Goal: Task Accomplishment & Management: Complete application form

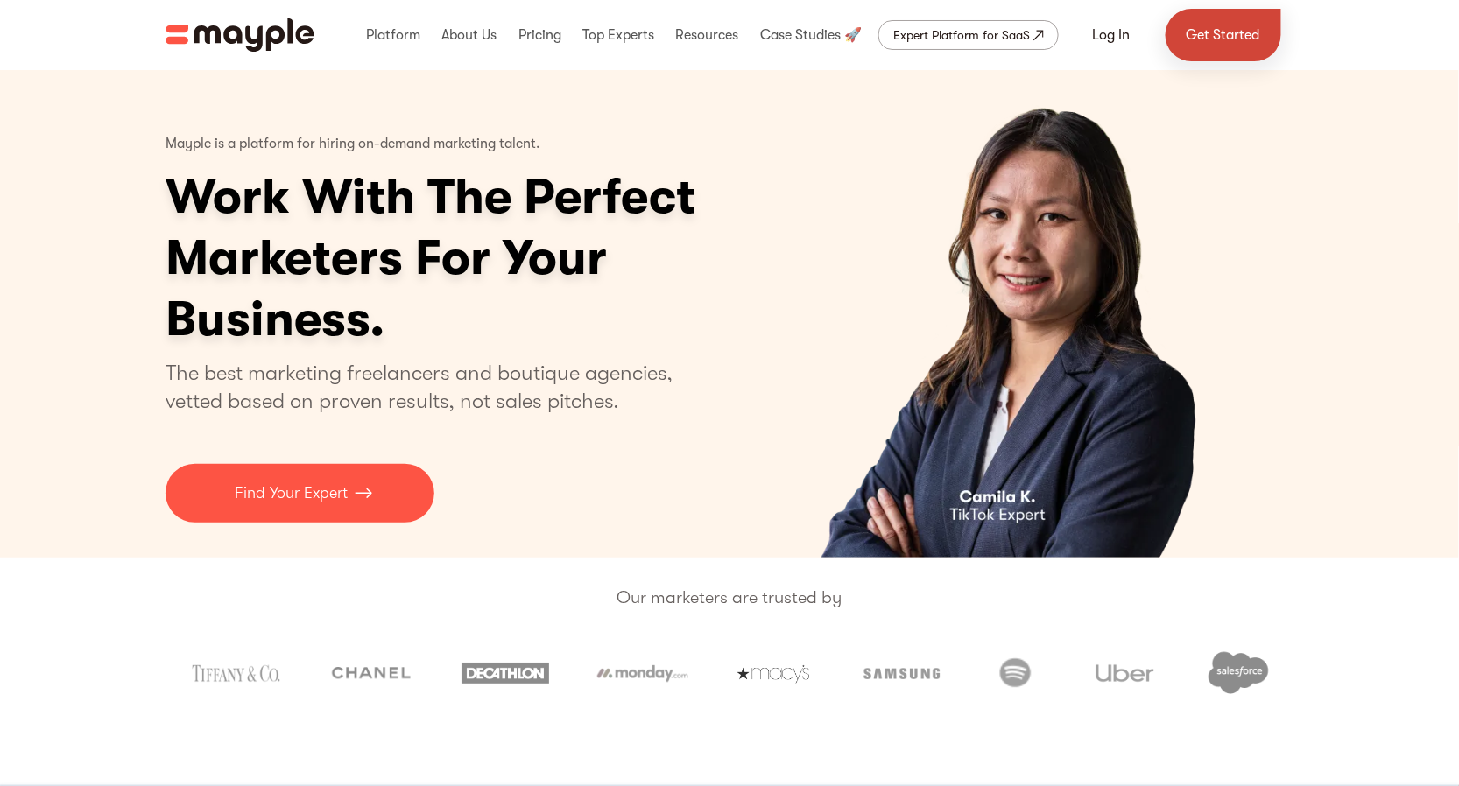
click at [1188, 33] on link "Get Started" at bounding box center [1223, 35] width 116 height 53
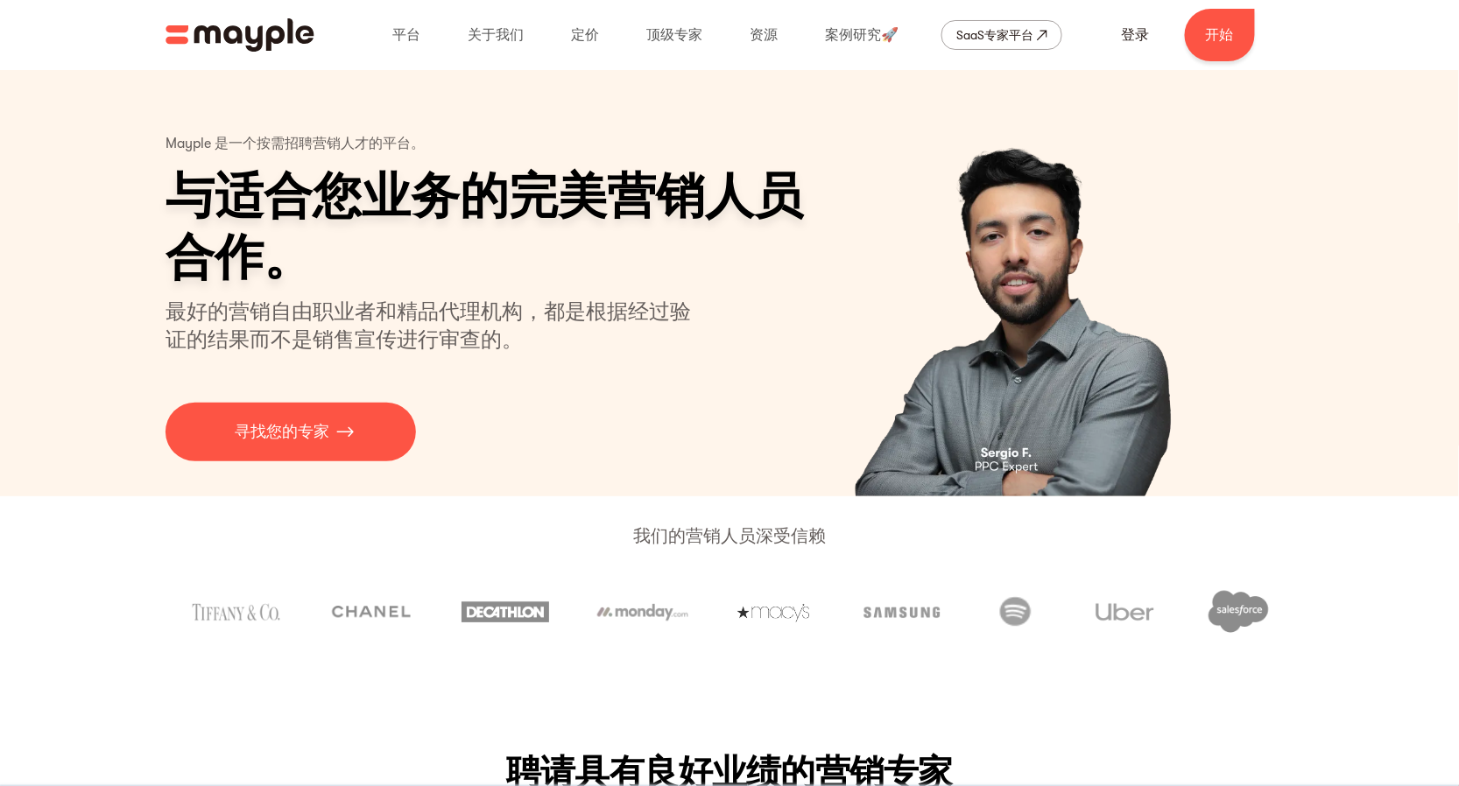
click at [476, 273] on h1 "与适合您业务的完美营销人员合作。" at bounding box center [497, 227] width 665 height 123
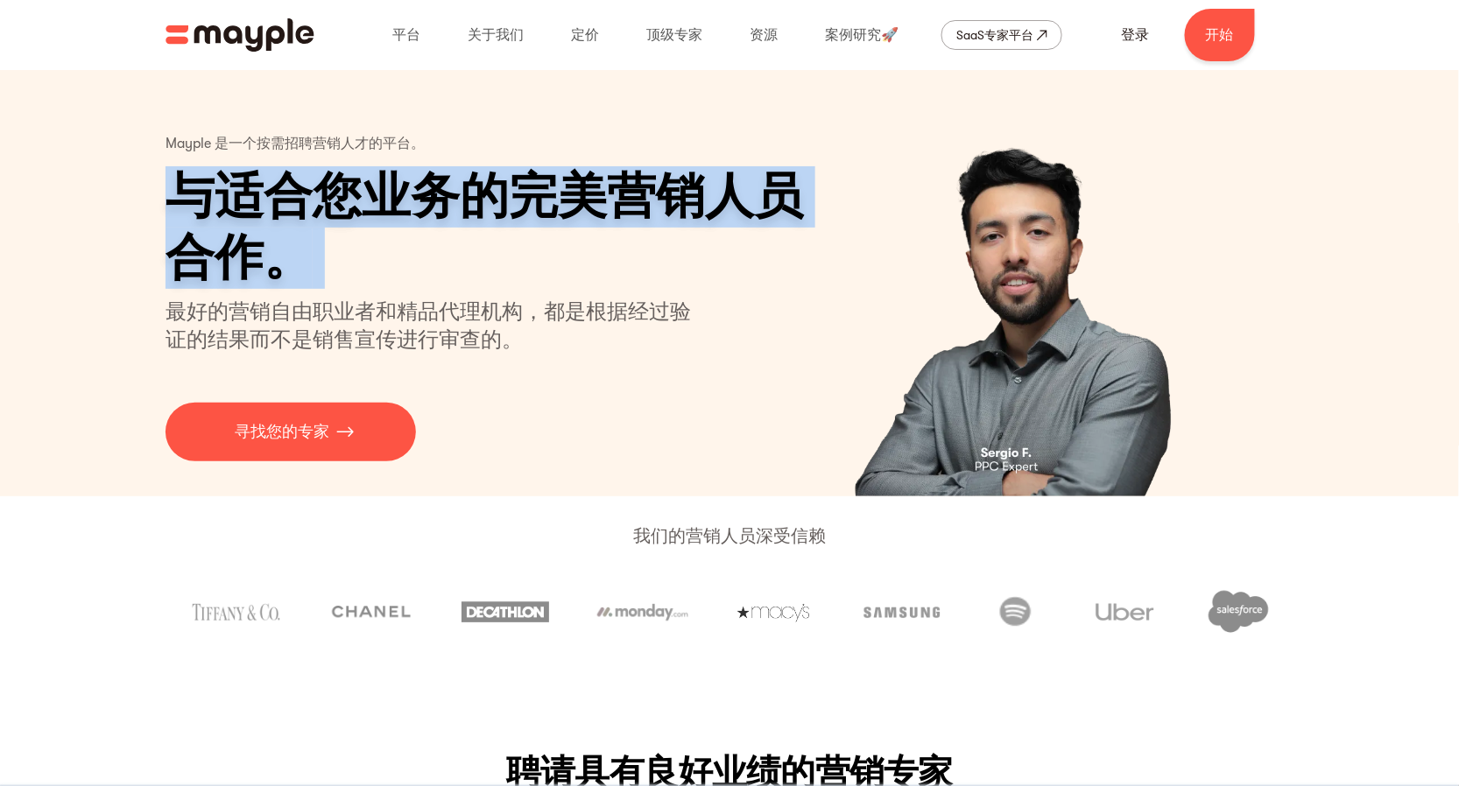
click at [476, 273] on h1 "与适合您业务的完美营销人员合作。" at bounding box center [497, 227] width 665 height 123
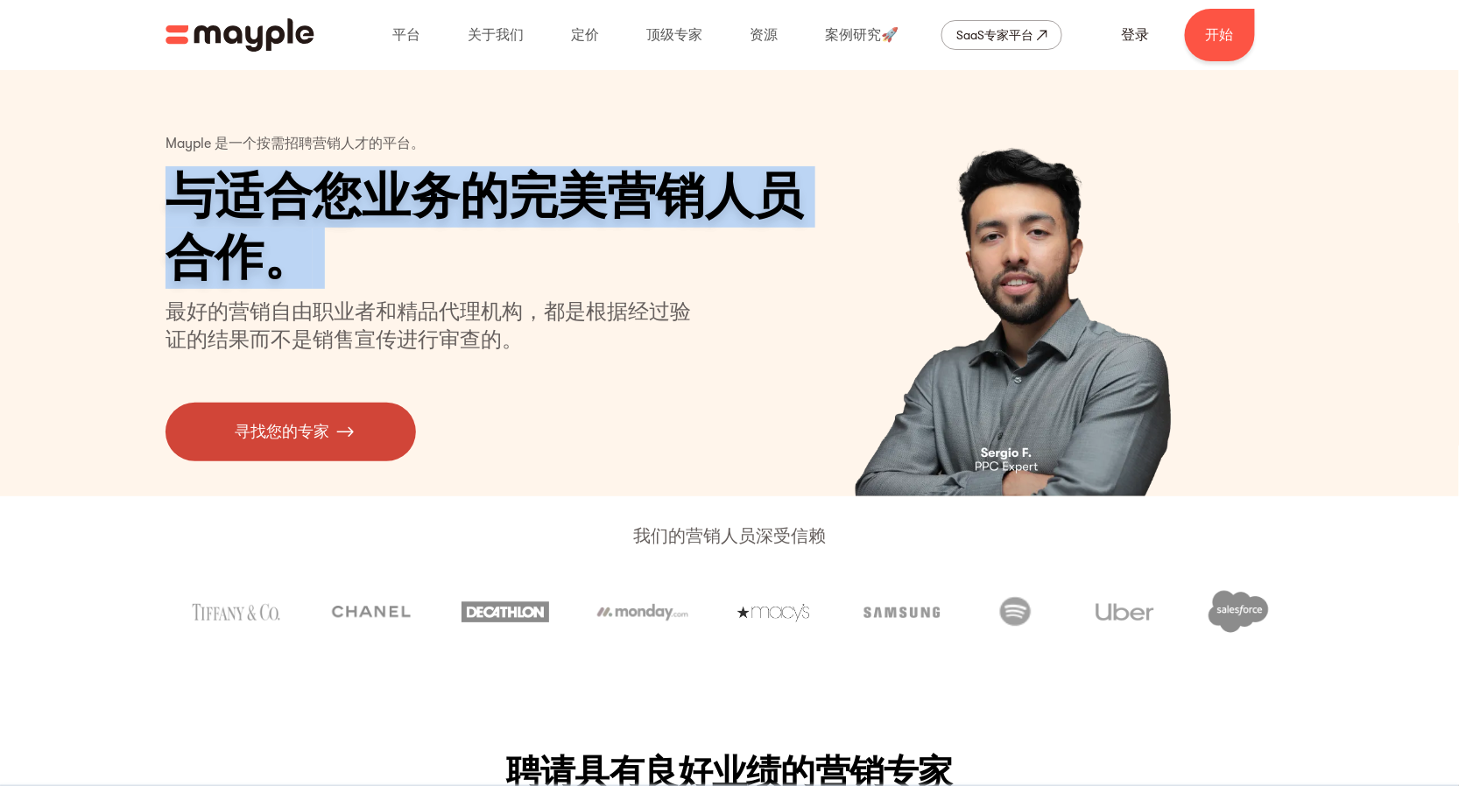
click at [352, 421] on img at bounding box center [345, 432] width 18 height 24
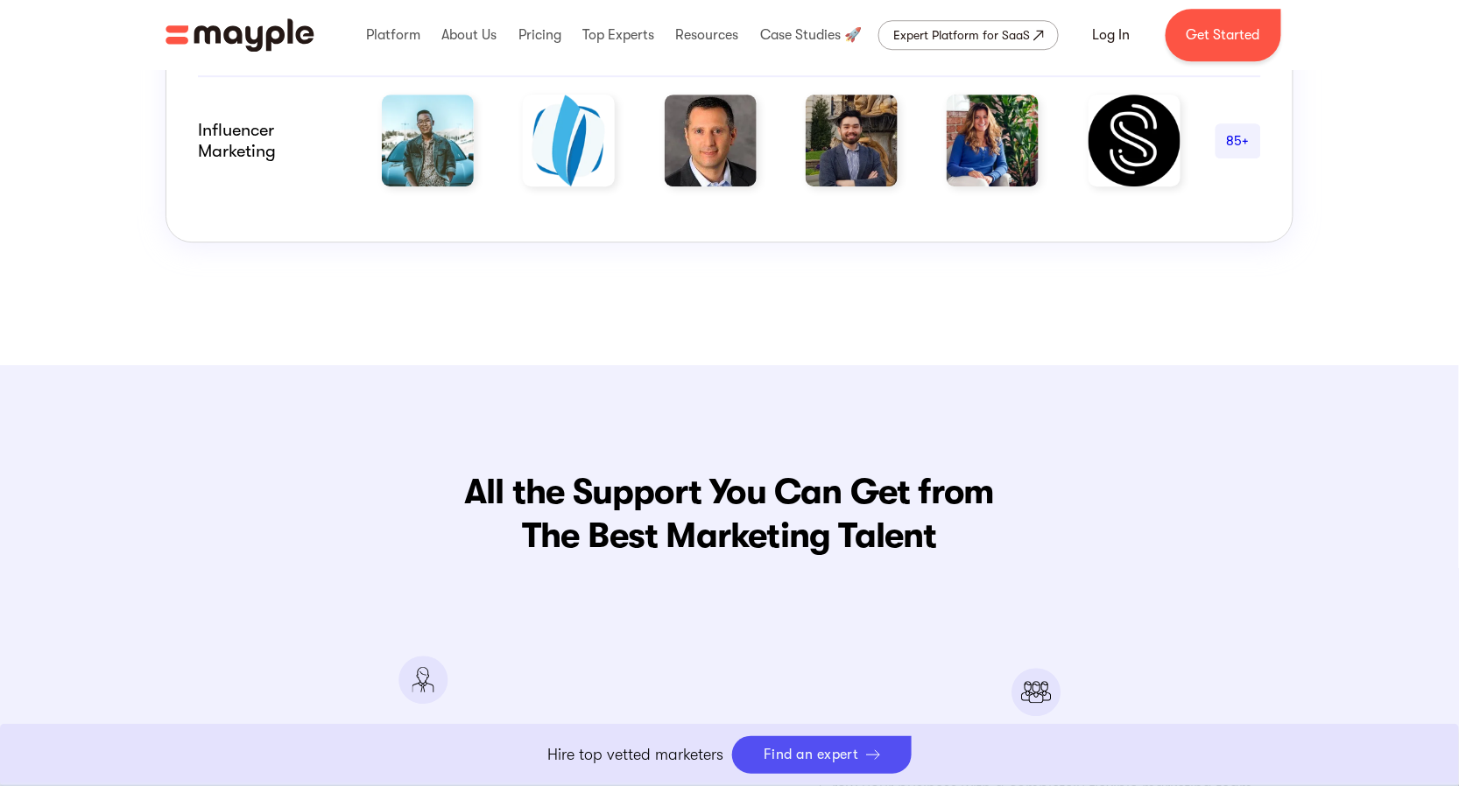
scroll to position [1848, 0]
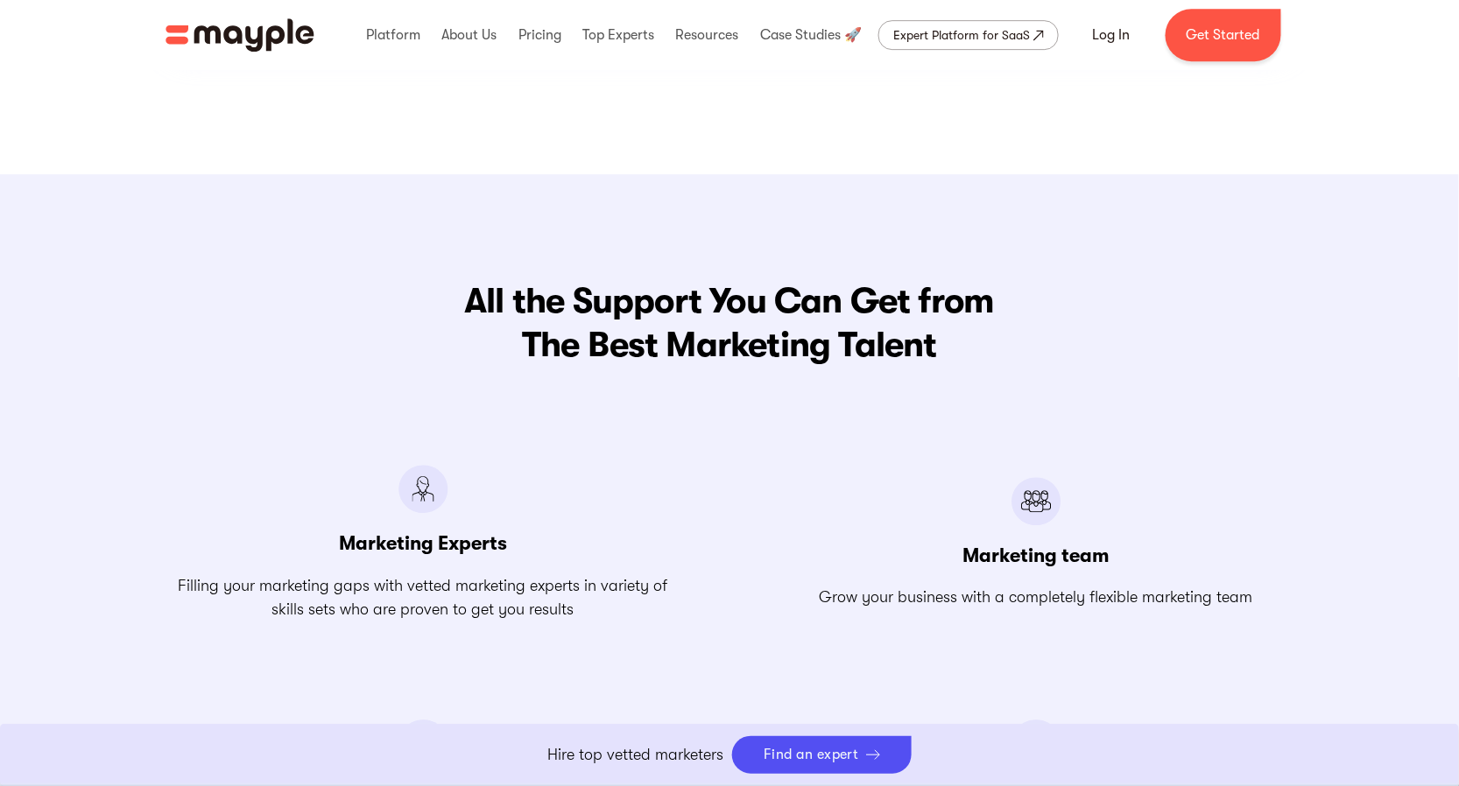
click at [841, 757] on link "Boost Your eCommerce Business Mayple's in your corner to help you make the righ…" at bounding box center [729, 755] width 1459 height 62
